Goal: Information Seeking & Learning: Learn about a topic

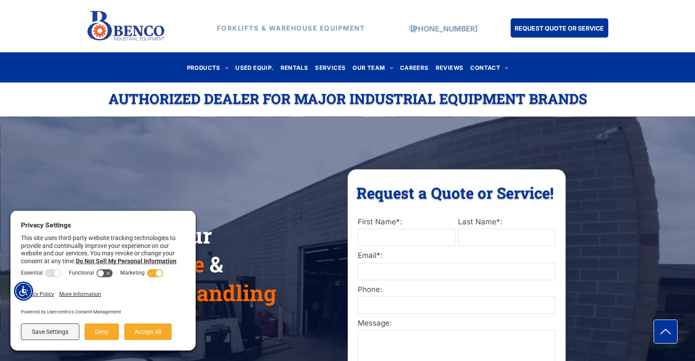
scroll to position [6, 0]
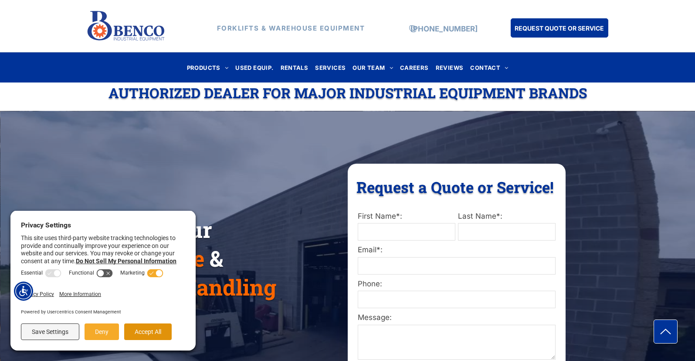
click at [149, 330] on button "Accept All" at bounding box center [148, 331] width 48 height 17
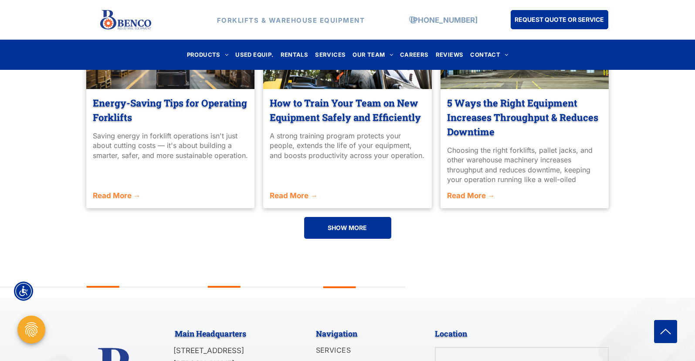
scroll to position [2101, 0]
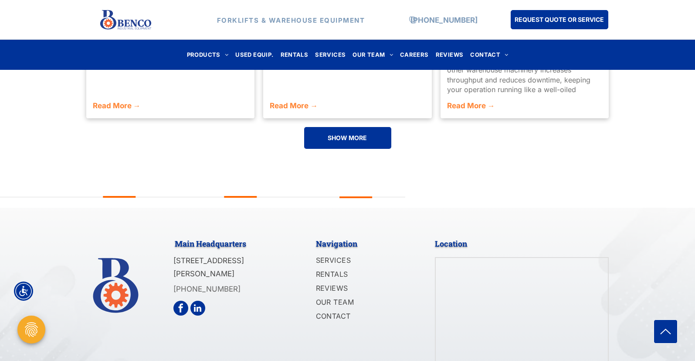
click at [509, 258] on div at bounding box center [522, 312] width 173 height 108
drag, startPoint x: 543, startPoint y: 238, endPoint x: 548, endPoint y: 223, distance: 16.5
click at [544, 258] on div at bounding box center [522, 312] width 173 height 108
click at [548, 258] on div at bounding box center [522, 312] width 173 height 108
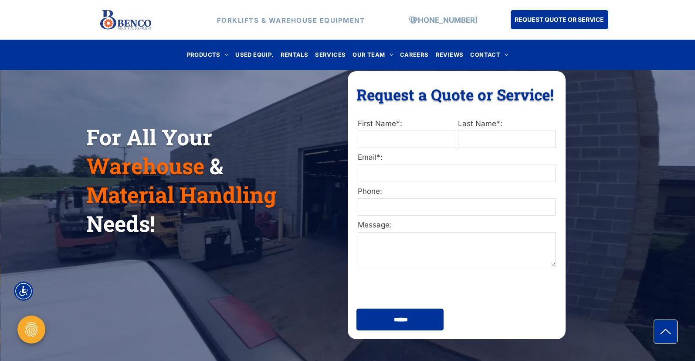
scroll to position [0, 0]
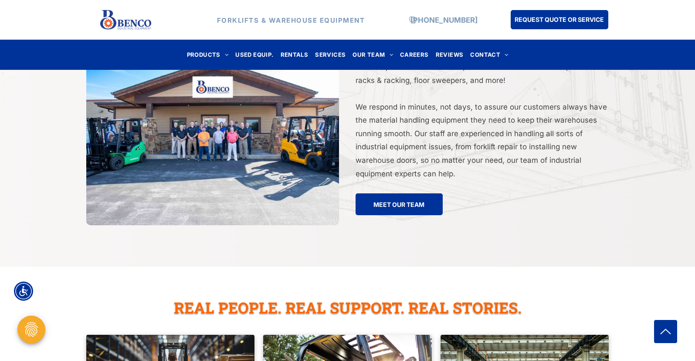
scroll to position [1855, 0]
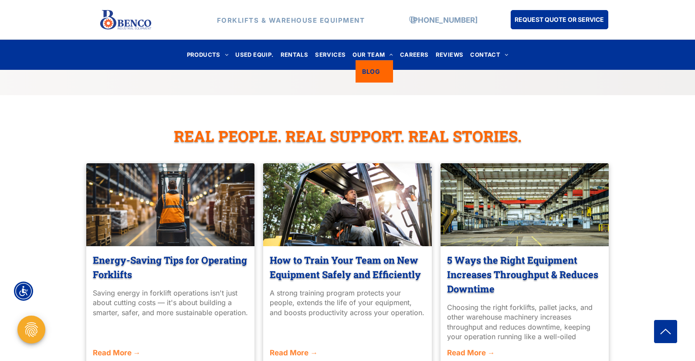
click at [368, 67] on span "BLOG" at bounding box center [371, 71] width 18 height 9
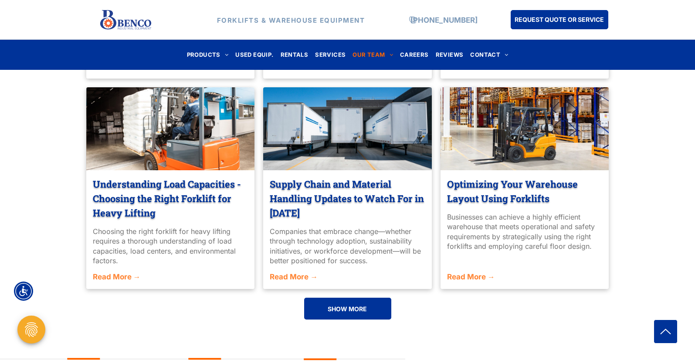
scroll to position [548, 0]
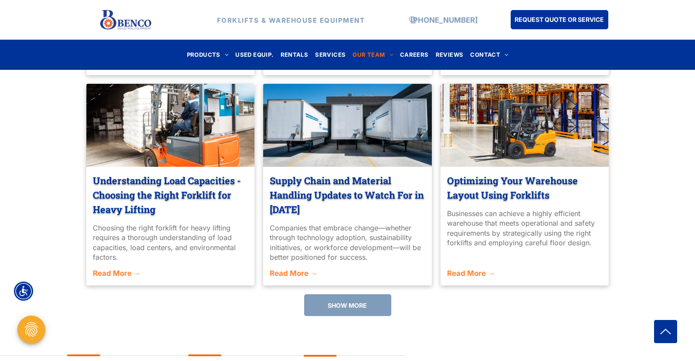
click at [339, 302] on span "SHOW MORE" at bounding box center [347, 305] width 39 height 16
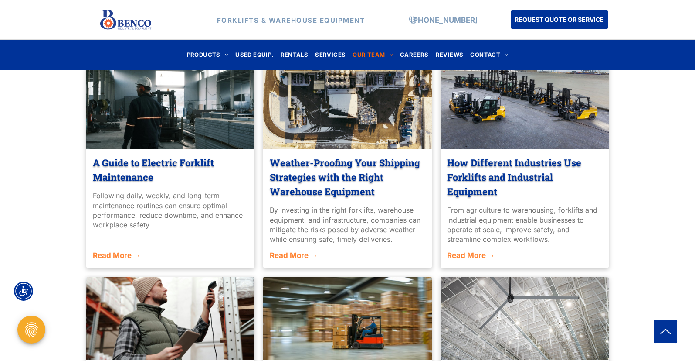
scroll to position [963, 0]
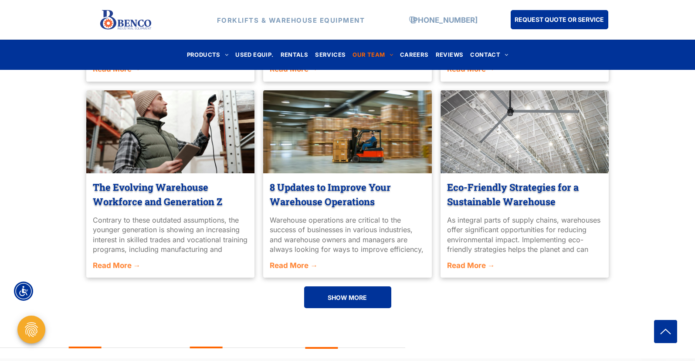
click at [325, 303] on link "SHOW MORE" at bounding box center [347, 297] width 87 height 22
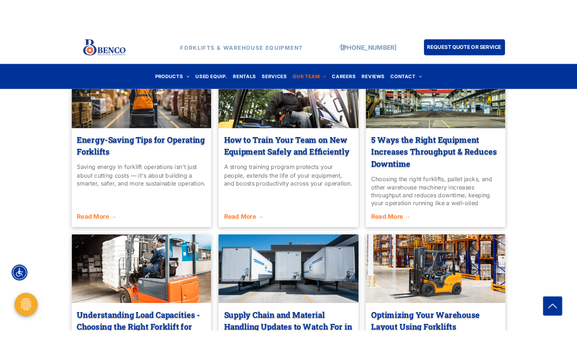
scroll to position [443, 0]
